Goal: Task Accomplishment & Management: Complete application form

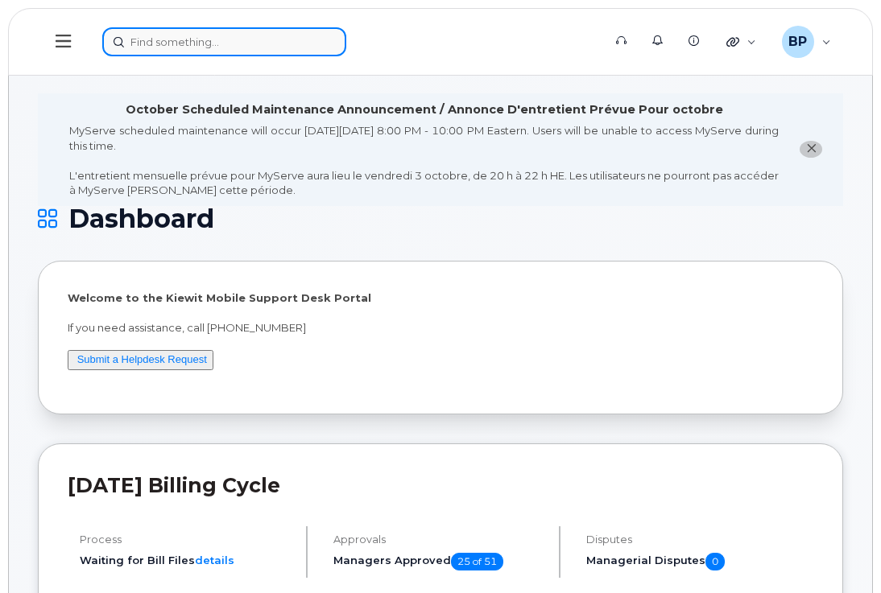
click at [209, 44] on input at bounding box center [224, 41] width 244 height 29
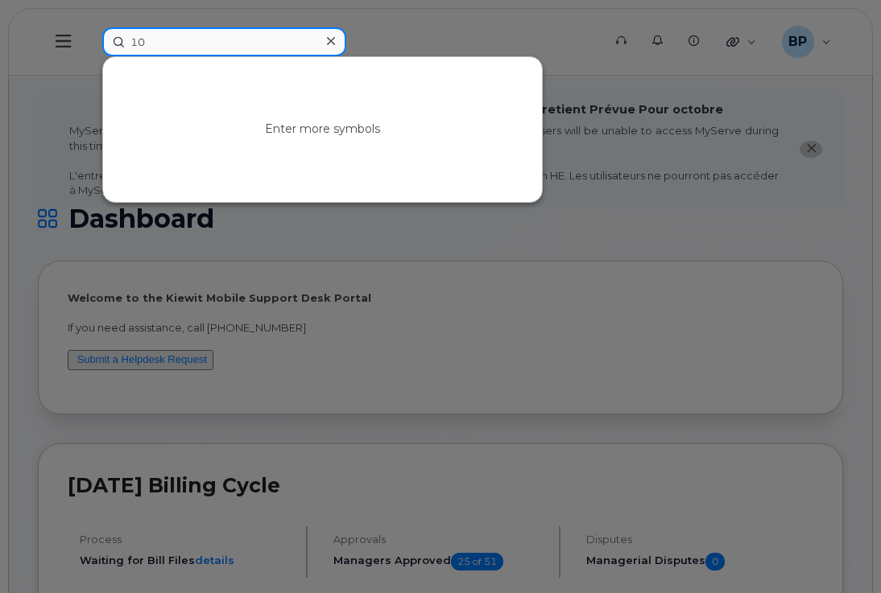
type input "1"
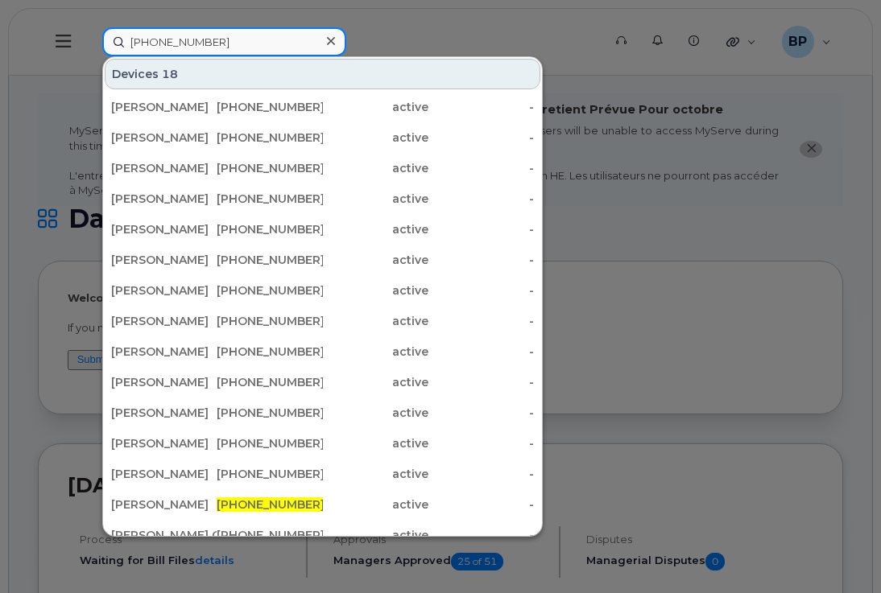
type input "[PHONE_NUMBER]"
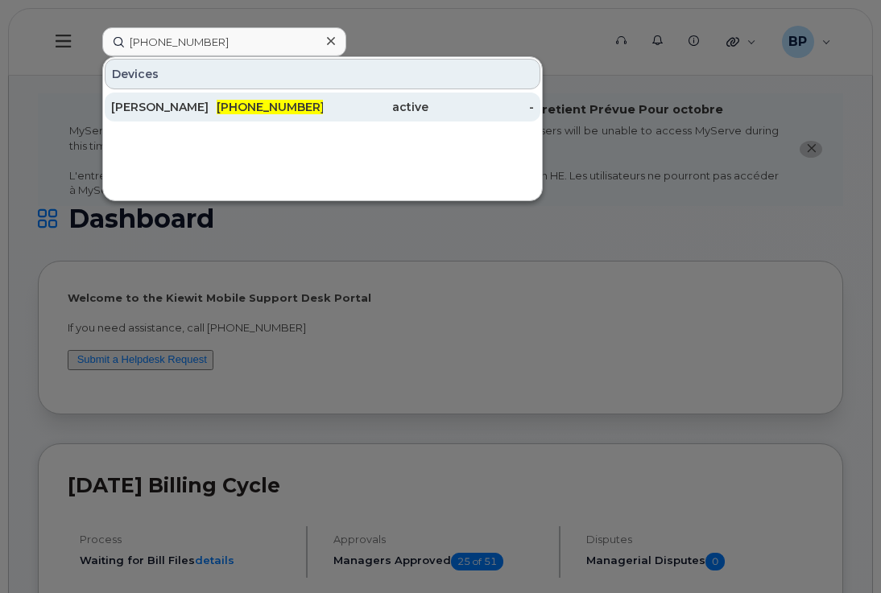
click at [203, 104] on div "[PERSON_NAME]" at bounding box center [163, 107] width 105 height 16
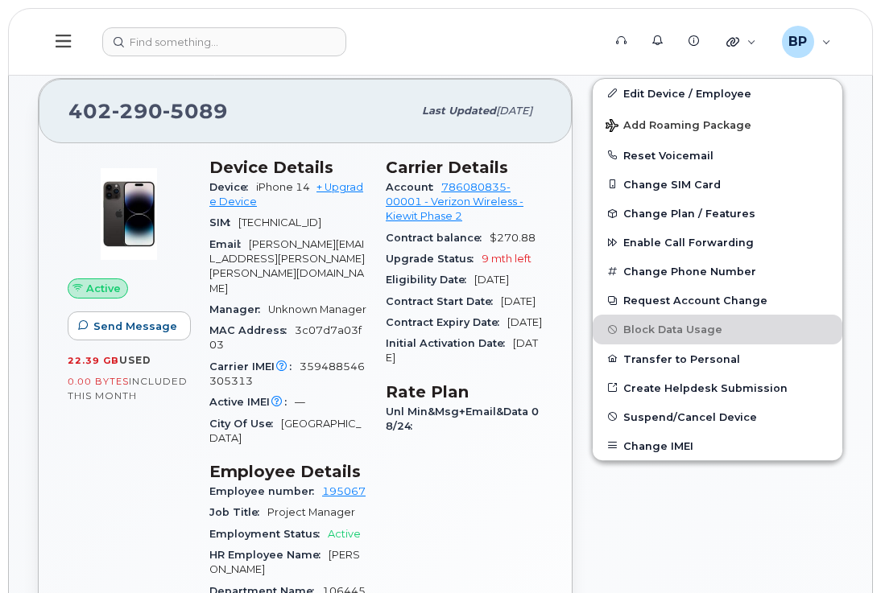
scroll to position [322, 0]
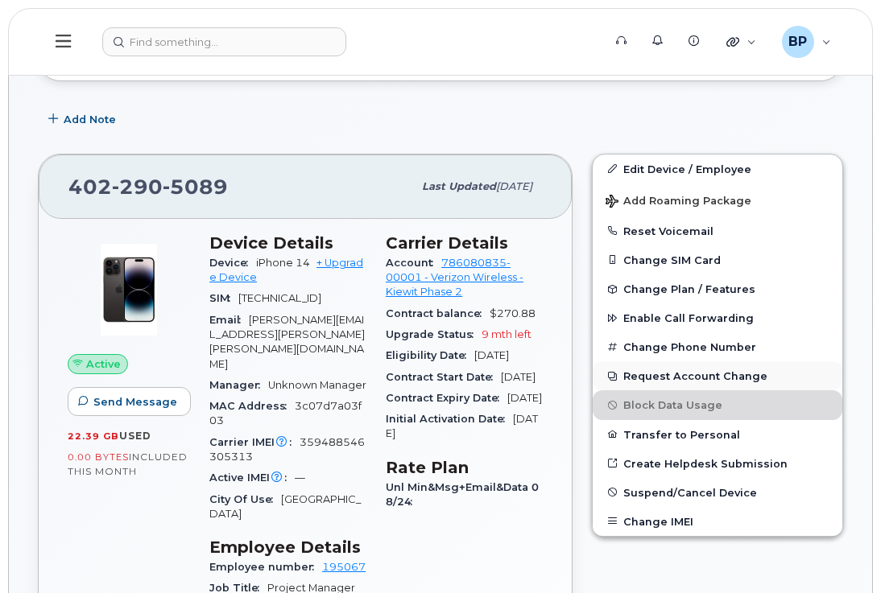
click at [673, 391] on button "Request Account Change" at bounding box center [718, 376] width 250 height 29
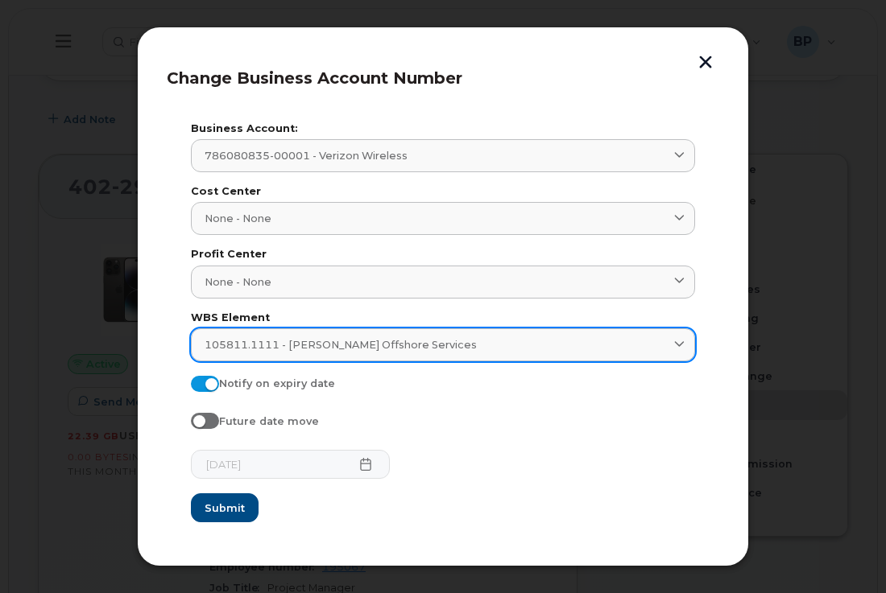
click at [677, 346] on icon at bounding box center [679, 345] width 10 height 10
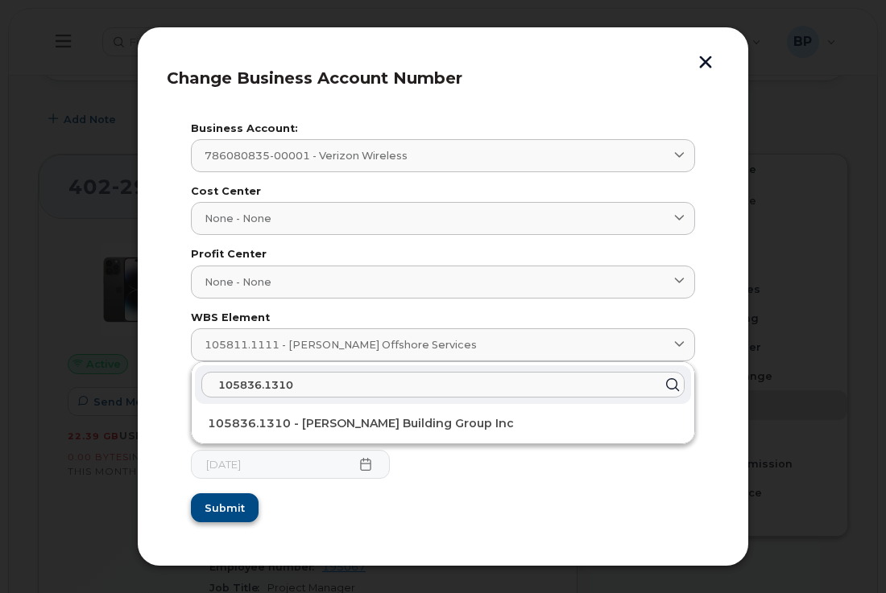
type input "105836.1310"
click at [221, 507] on span "Submit" at bounding box center [224, 508] width 40 height 15
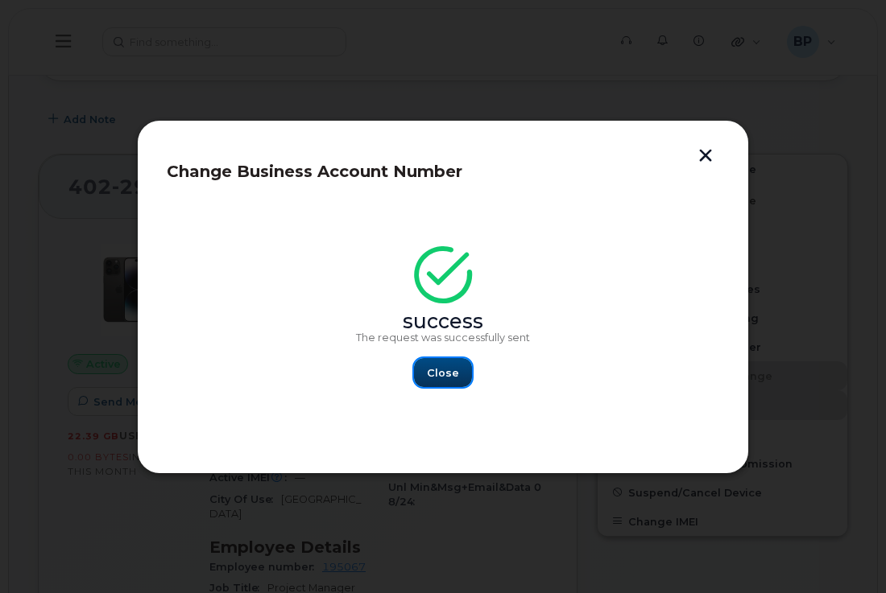
click at [424, 382] on button "Close" at bounding box center [443, 372] width 58 height 29
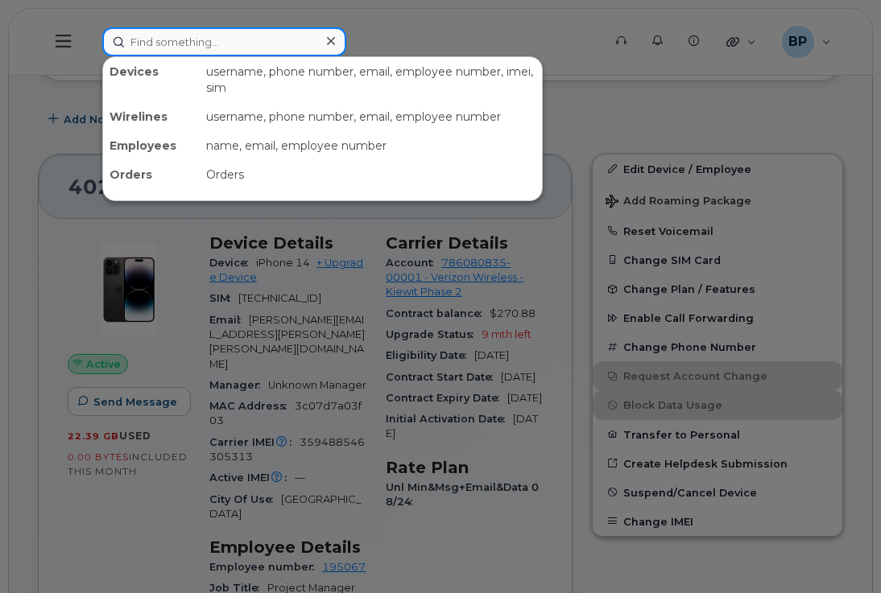
click at [143, 43] on input at bounding box center [224, 41] width 244 height 29
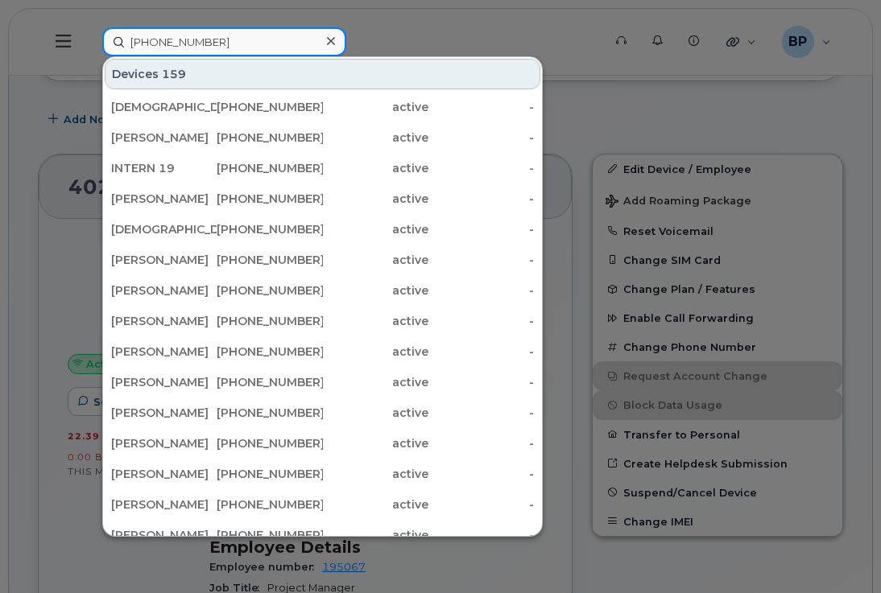
type input "361-828-1051"
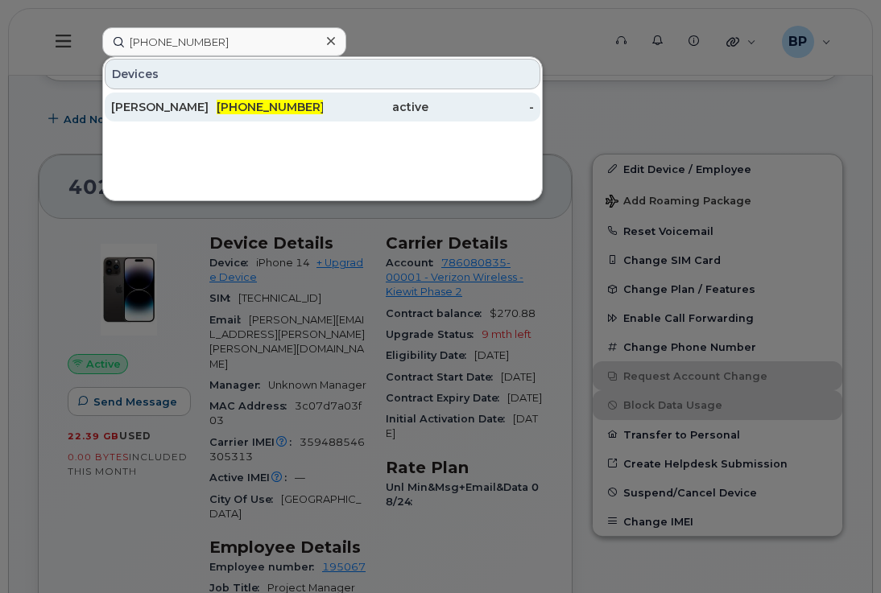
click at [229, 108] on div "361-828-1051" at bounding box center [269, 107] width 105 height 16
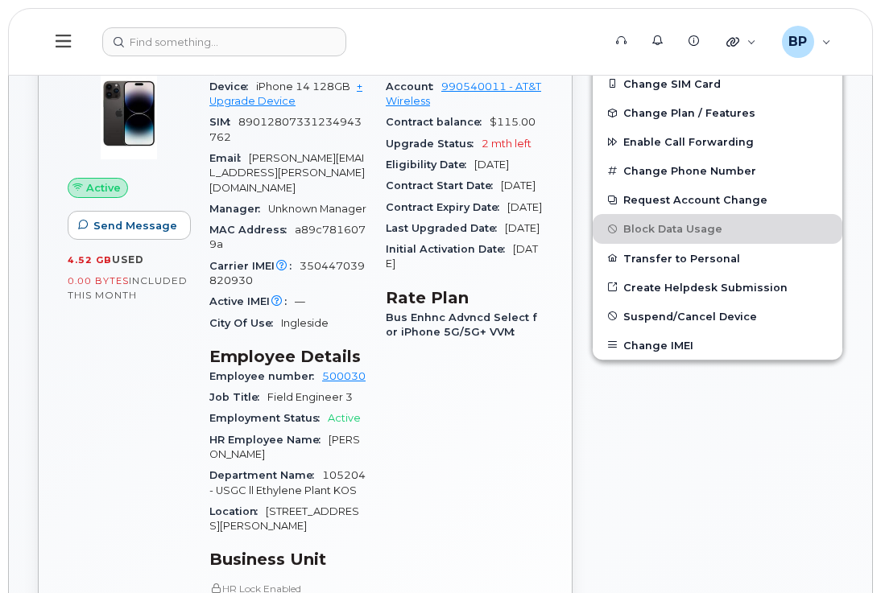
scroll to position [483, 0]
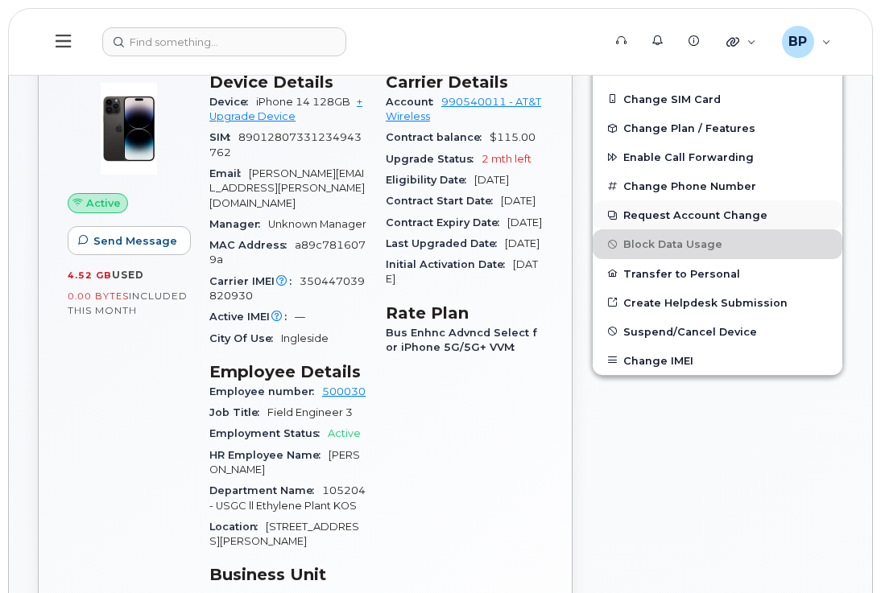
click at [655, 229] on button "Request Account Change" at bounding box center [718, 215] width 250 height 29
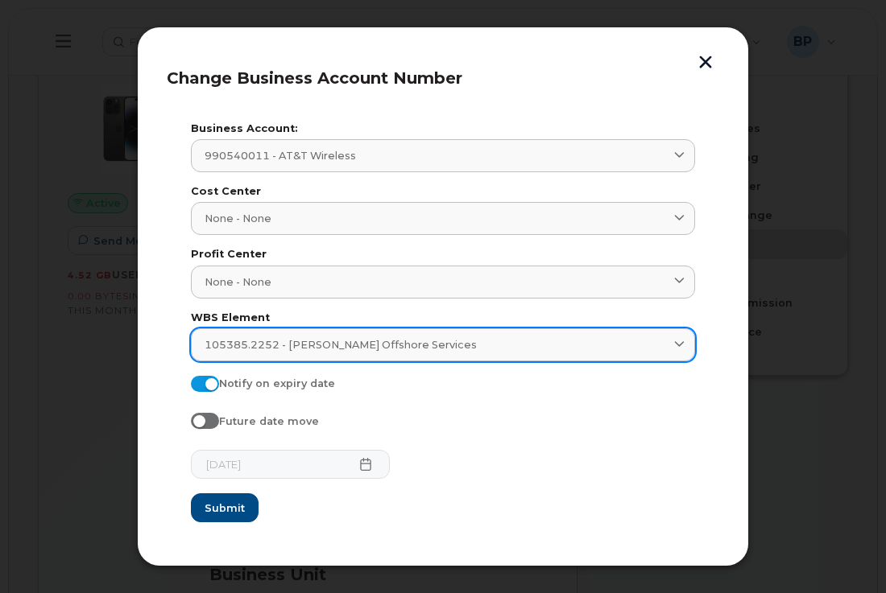
click at [673, 343] on span at bounding box center [679, 344] width 15 height 15
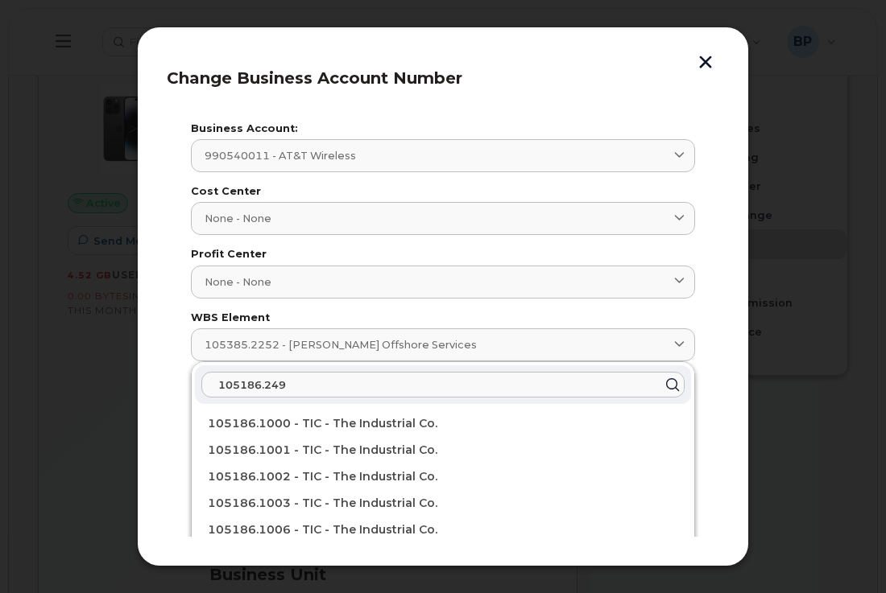
type input "105186.2491"
click at [191, 494] on button "Submit" at bounding box center [225, 508] width 68 height 29
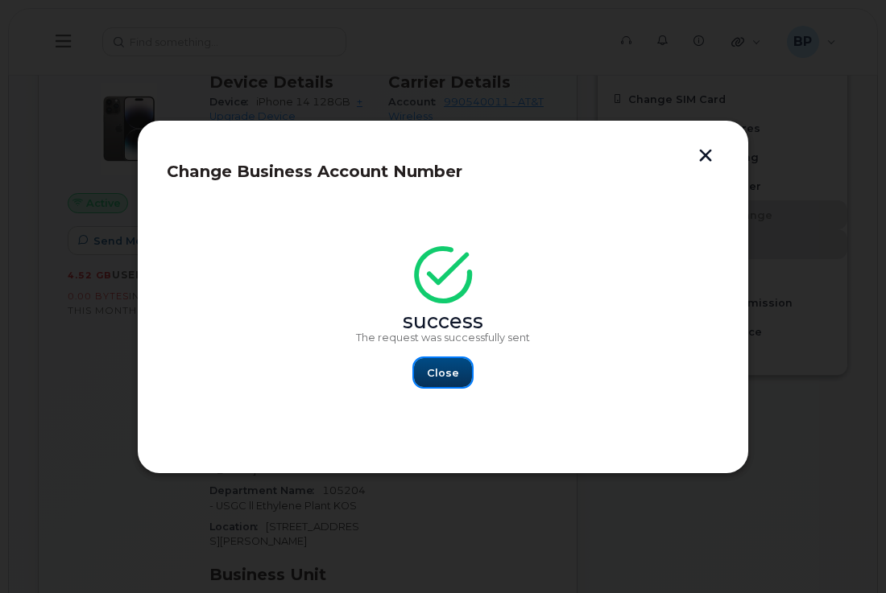
click at [440, 378] on span "Close" at bounding box center [443, 373] width 32 height 15
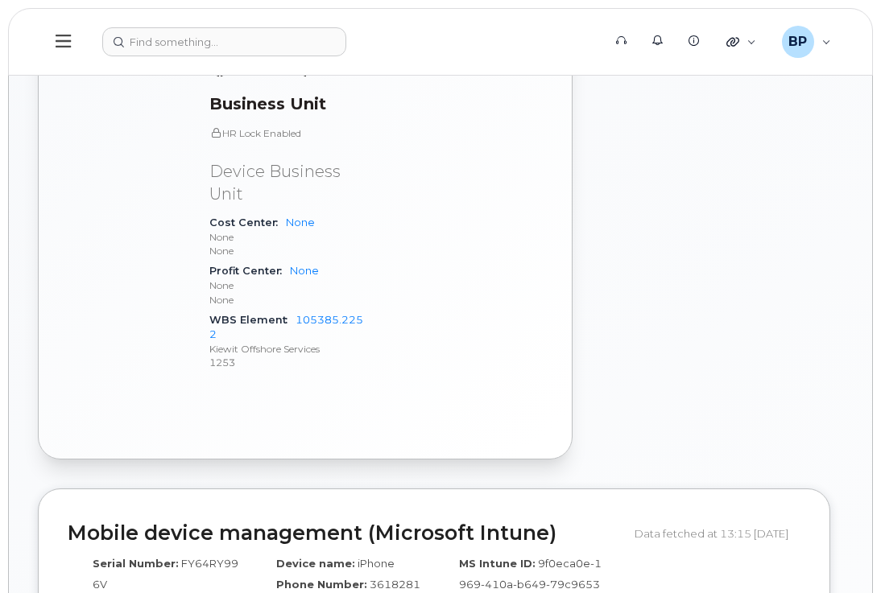
scroll to position [966, 0]
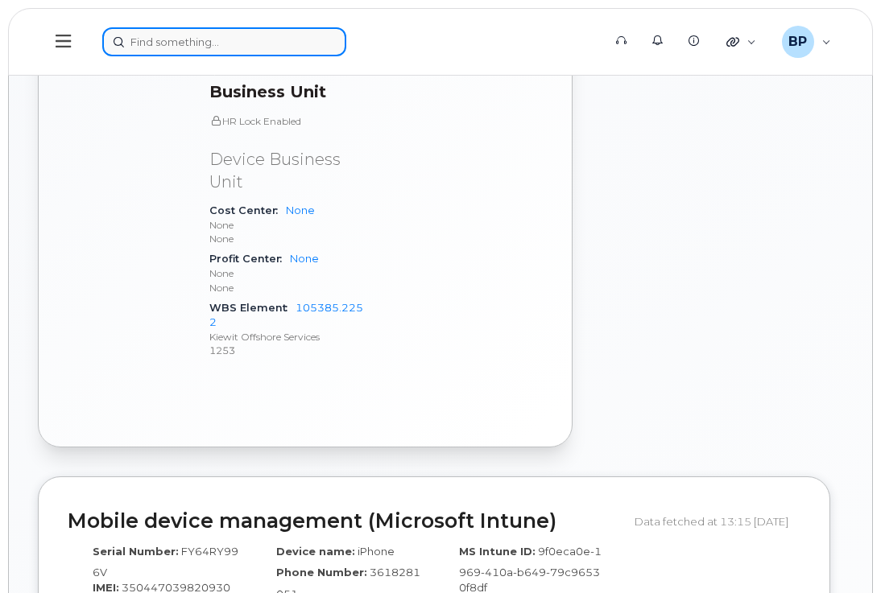
click at [235, 27] on input at bounding box center [224, 41] width 244 height 29
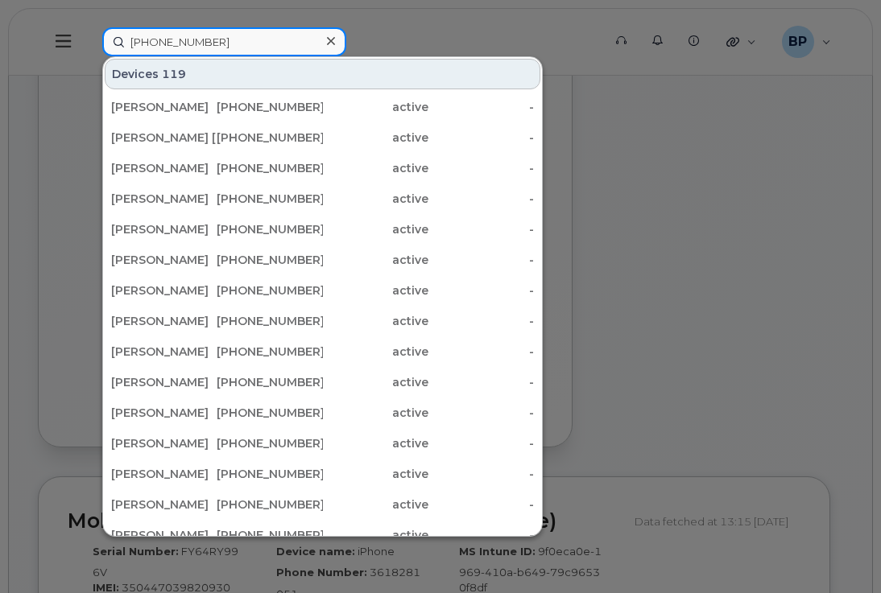
type input "361-238-3788"
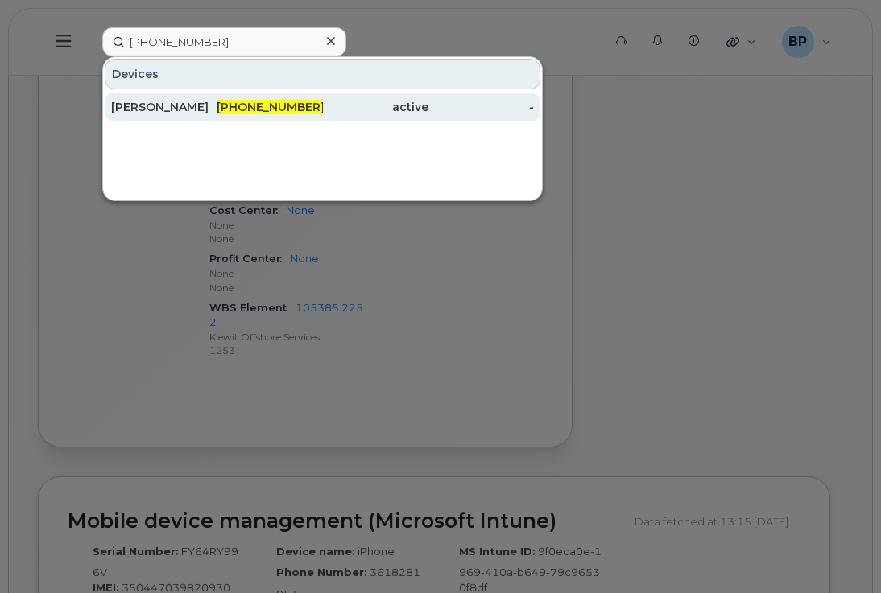
click at [187, 101] on div "IBRAHIM ALKHATIB" at bounding box center [163, 107] width 105 height 16
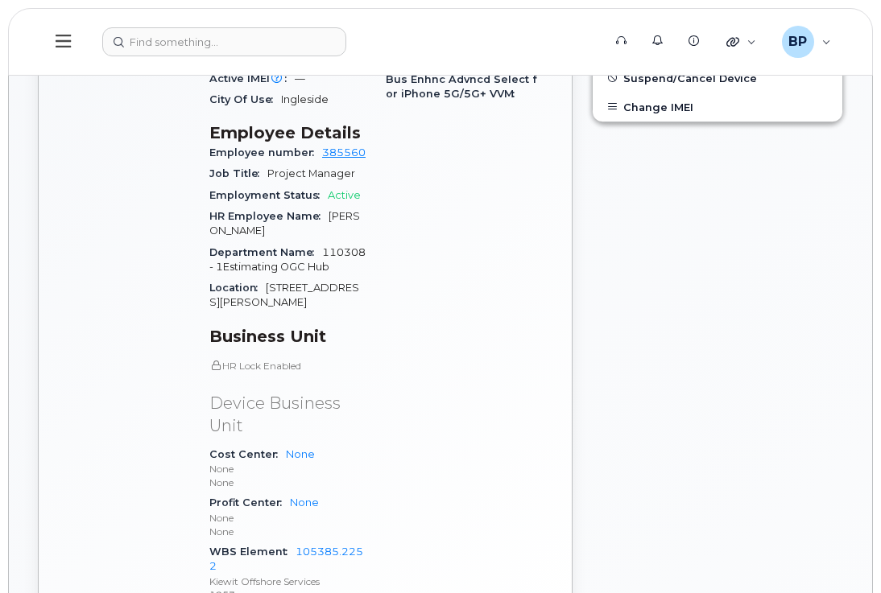
scroll to position [966, 0]
